Goal: Find specific page/section: Find specific page/section

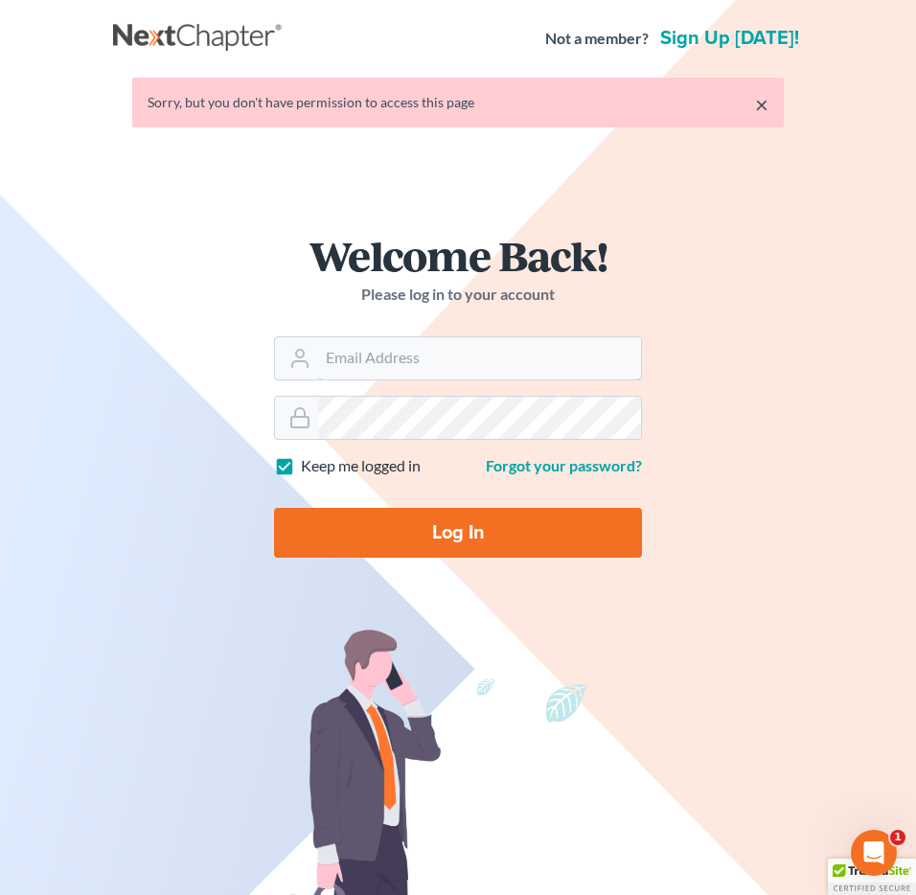
type input "[EMAIL_ADDRESS][DOMAIN_NAME]"
click at [434, 530] on input "Log In" at bounding box center [458, 533] width 368 height 50
type input "Thinking..."
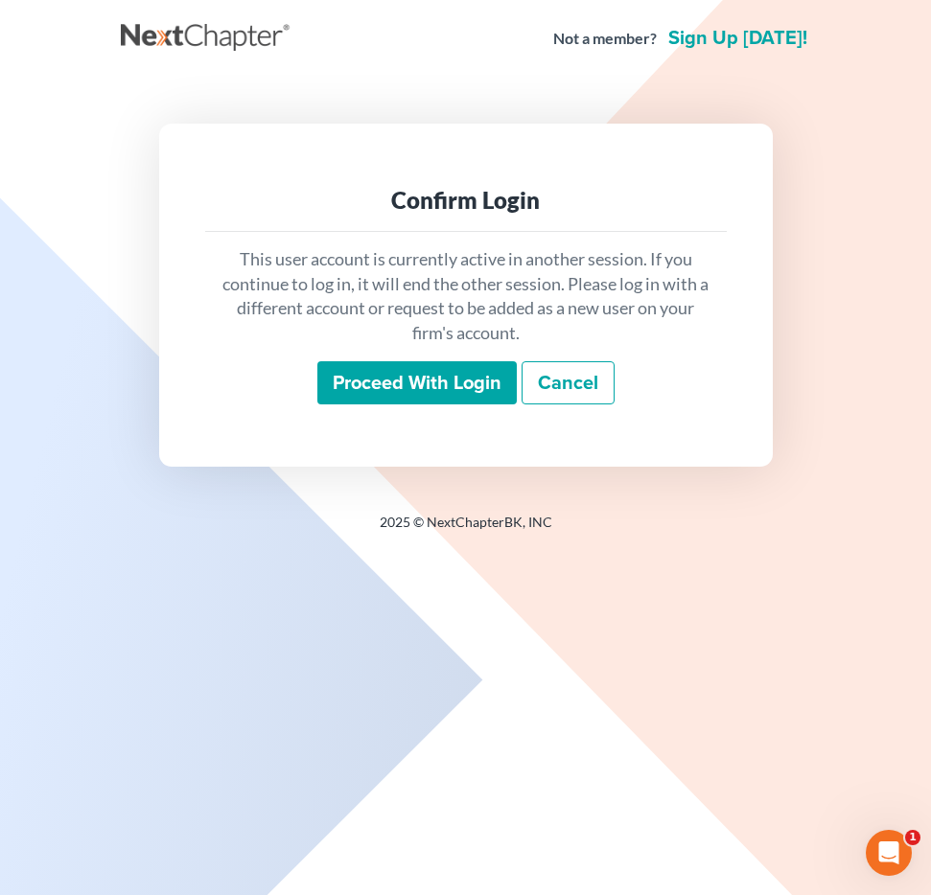
click at [459, 390] on input "Proceed with login" at bounding box center [416, 383] width 199 height 44
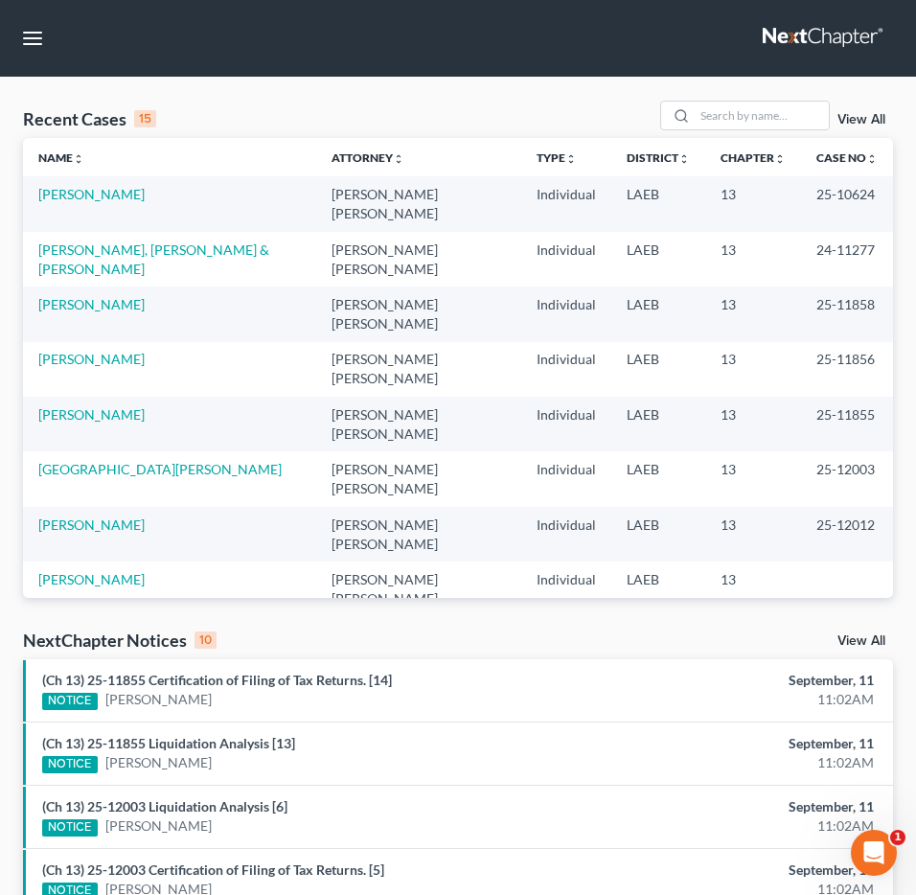
click at [3, 49] on nav "Home New Case Client Portal Directory Cases DebtorCC Payments Big Easy Law Grou…" at bounding box center [458, 38] width 916 height 77
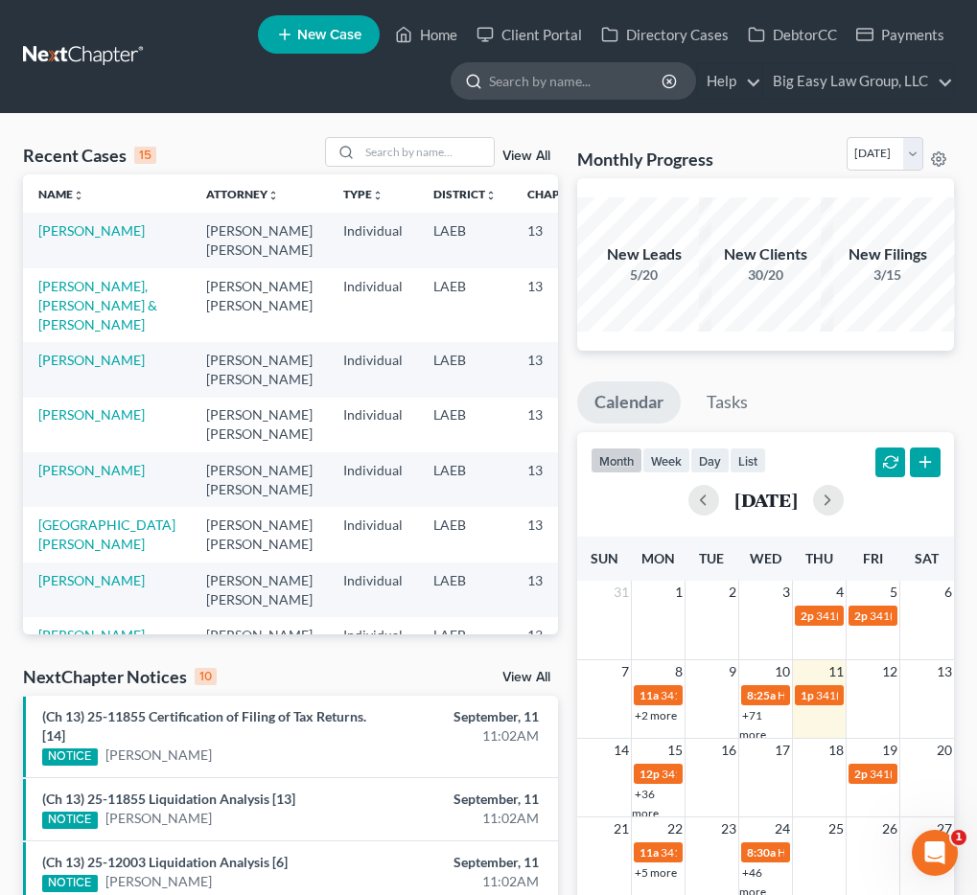
click at [494, 71] on input "search" at bounding box center [576, 80] width 175 height 35
type input "5042361273"
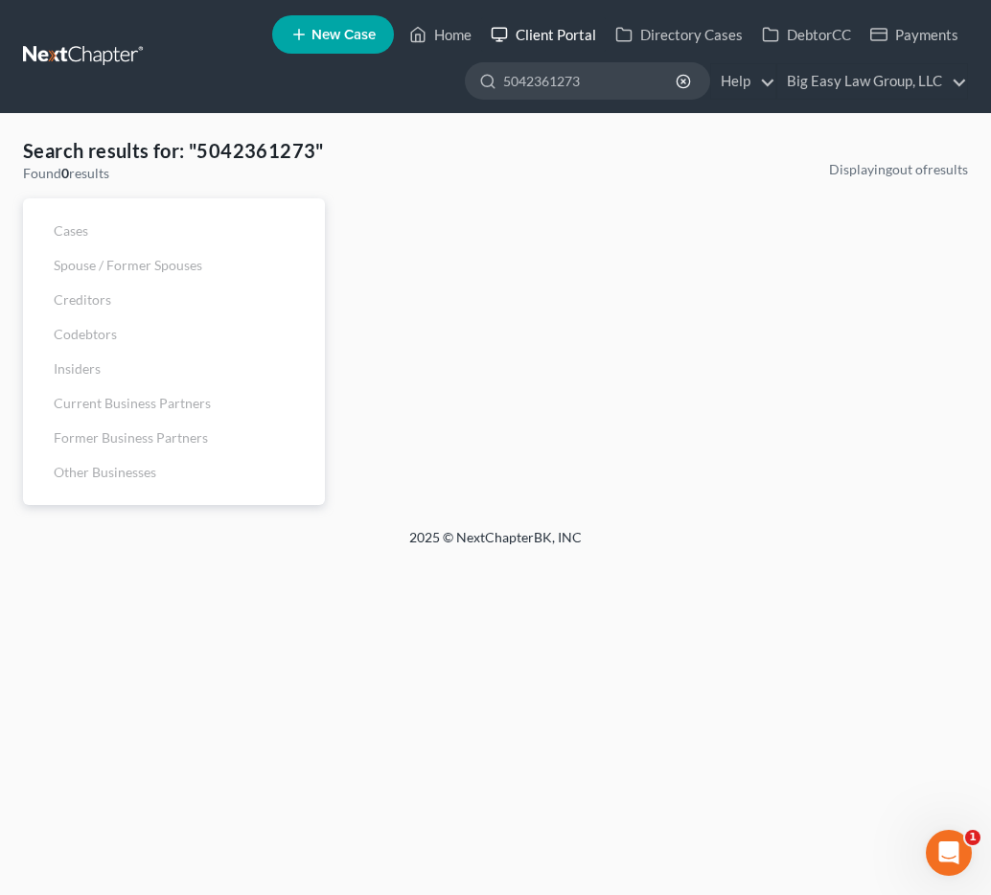
click at [558, 29] on link "Client Portal" at bounding box center [543, 34] width 125 height 35
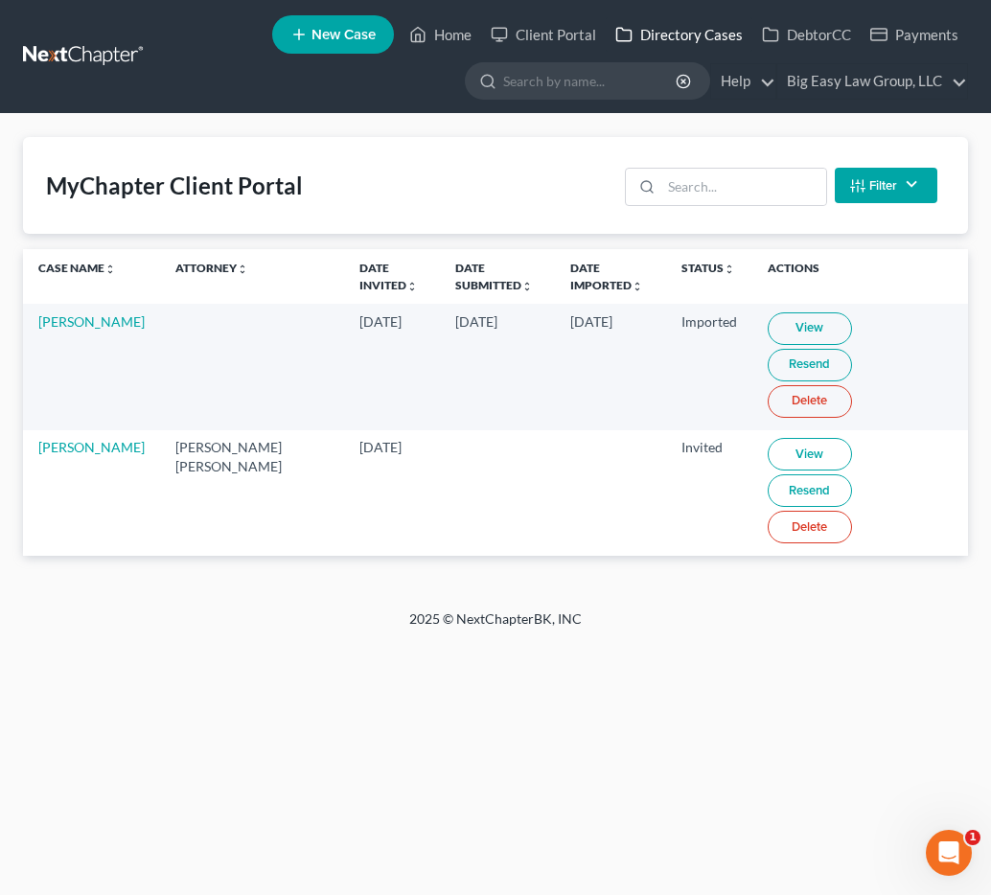
click at [658, 41] on link "Directory Cases" at bounding box center [679, 34] width 147 height 35
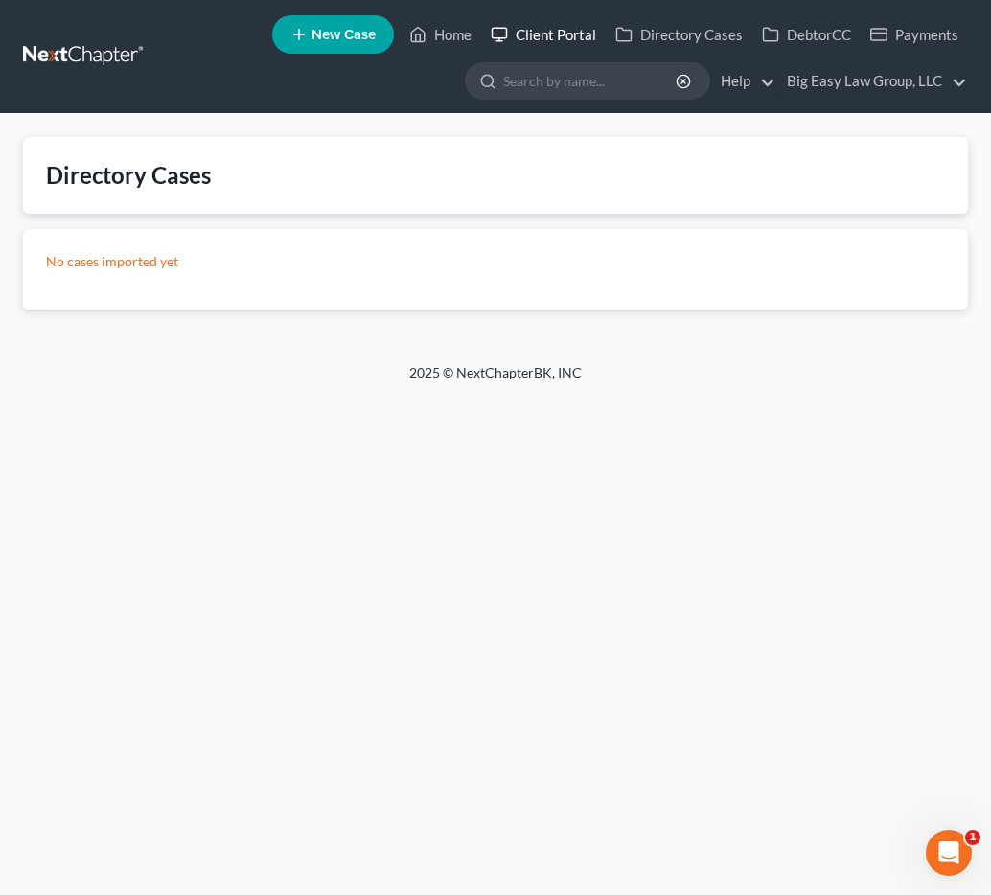
click at [595, 43] on link "Client Portal" at bounding box center [543, 34] width 125 height 35
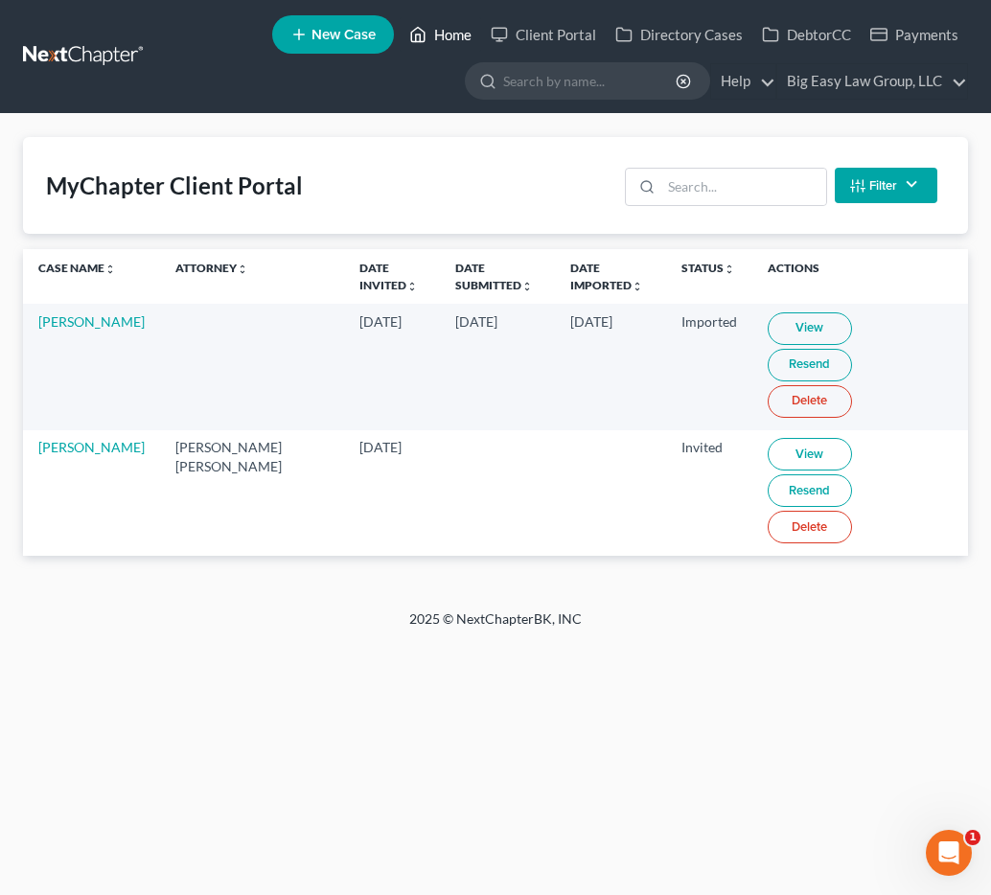
click at [470, 35] on link "Home" at bounding box center [440, 34] width 81 height 35
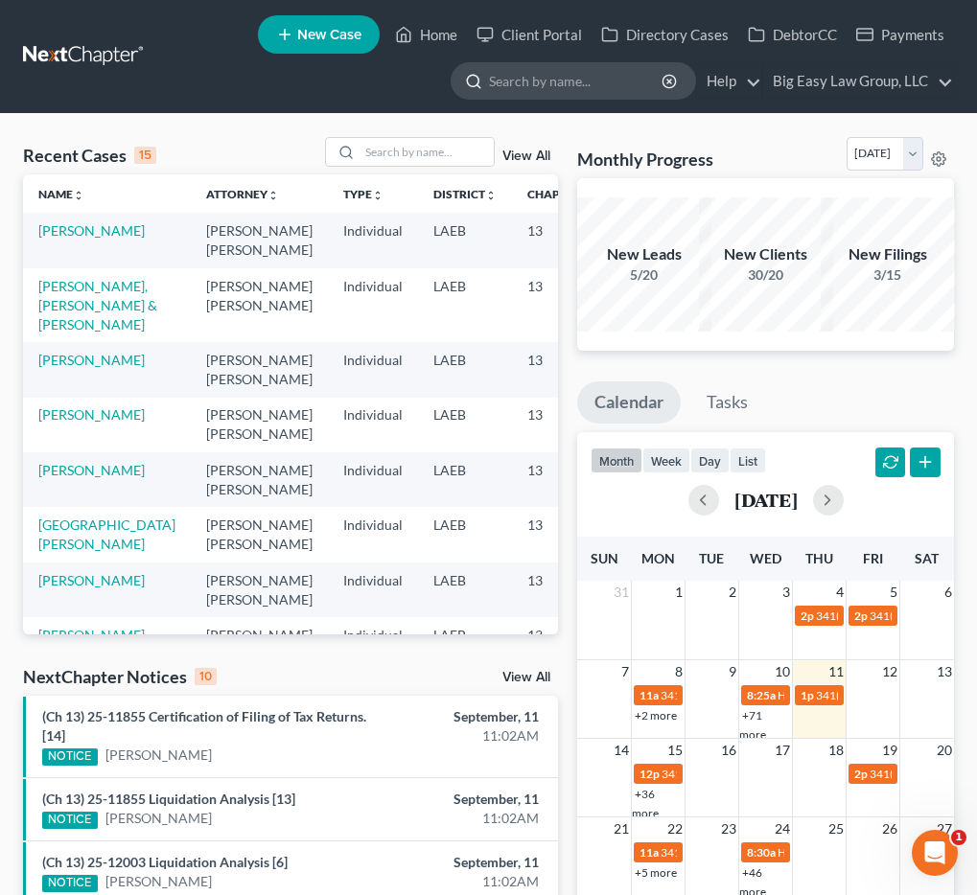
click at [554, 81] on input "search" at bounding box center [576, 80] width 175 height 35
type input "vance"
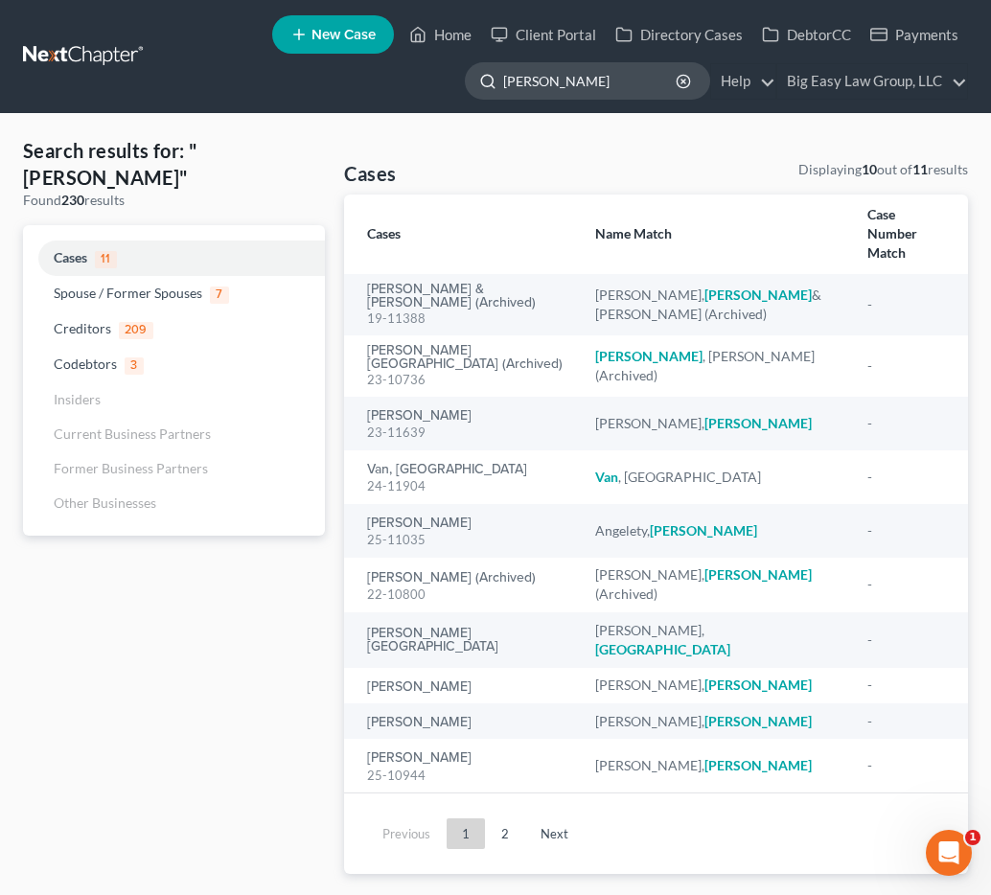
click at [553, 87] on input "vance" at bounding box center [590, 80] width 175 height 35
